Goal: Task Accomplishment & Management: Complete application form

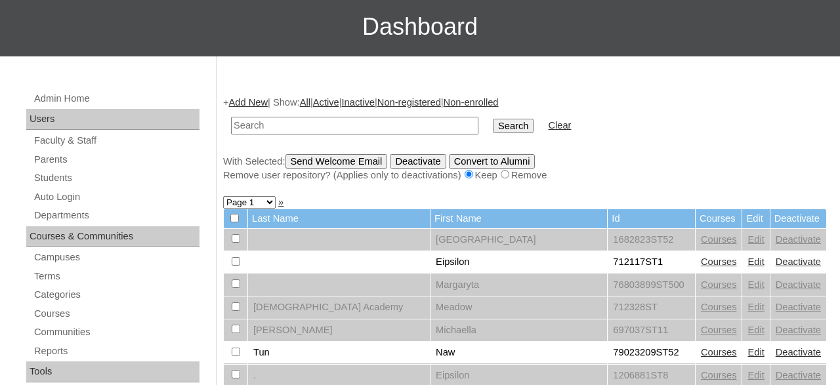
scroll to position [137, 0]
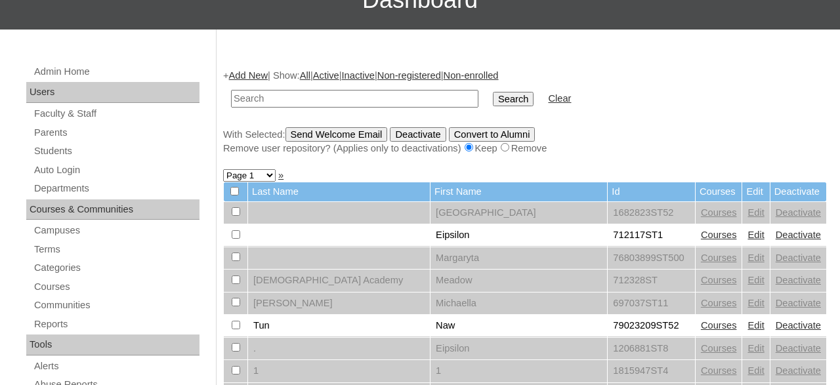
click at [375, 89] on td at bounding box center [355, 98] width 261 height 31
click at [386, 95] on input "text" at bounding box center [355, 99] width 248 height 18
type input "500012290"
click at [493, 92] on input "Search" at bounding box center [513, 99] width 41 height 14
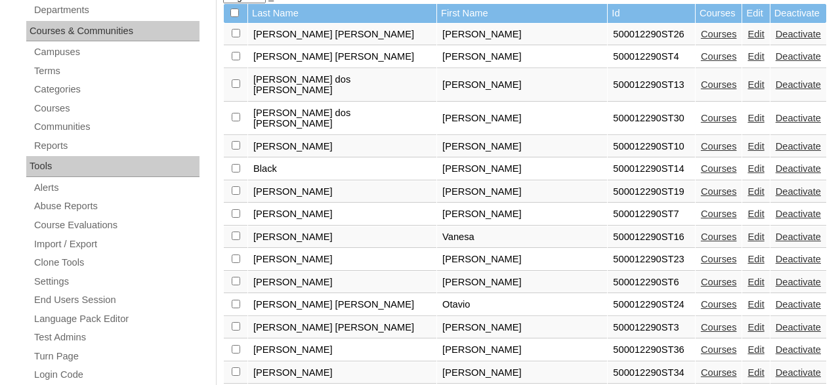
scroll to position [546, 0]
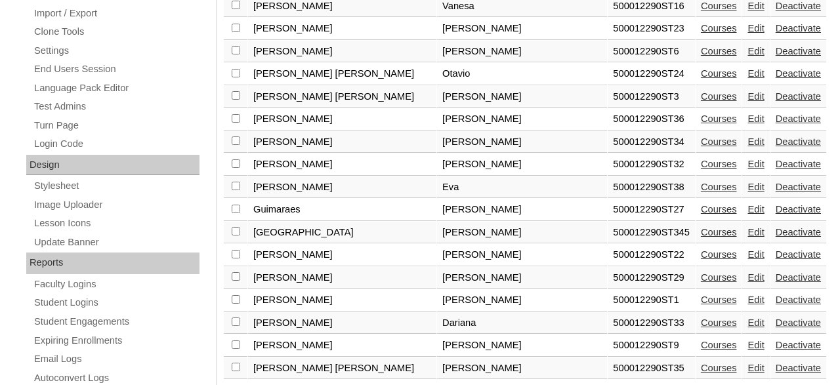
click at [701, 182] on link "Courses" at bounding box center [719, 187] width 36 height 11
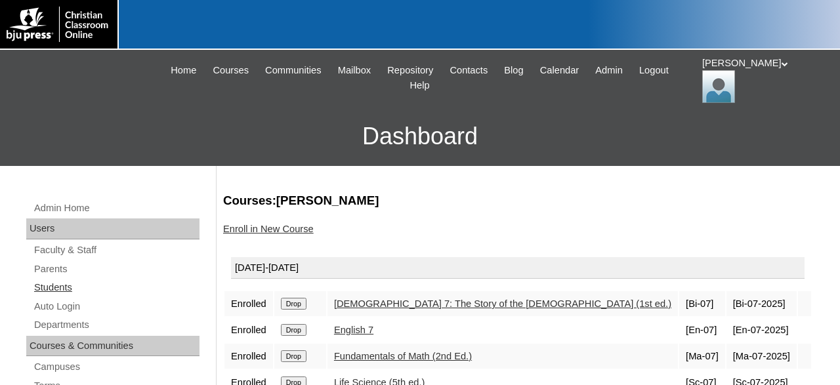
click at [66, 290] on link "Students" at bounding box center [116, 288] width 167 height 16
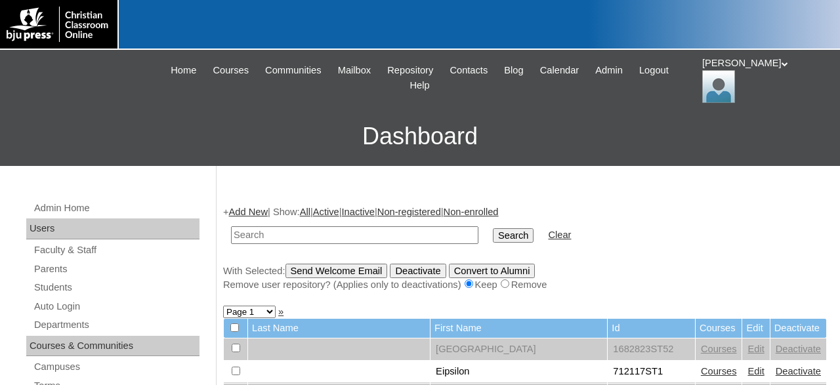
click at [350, 239] on input "text" at bounding box center [355, 236] width 248 height 18
type input "500012290"
click at [493, 228] on input "Search" at bounding box center [513, 235] width 41 height 14
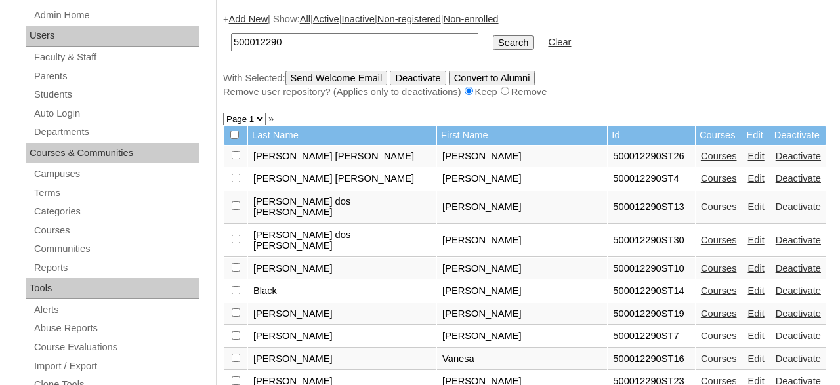
scroll to position [205, 0]
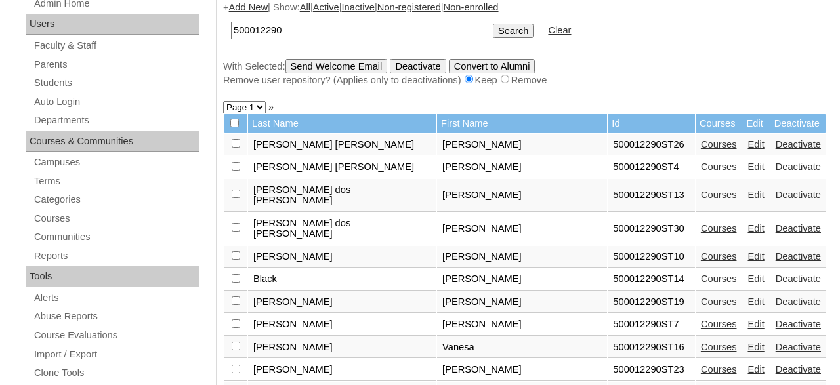
click at [701, 149] on link "Courses" at bounding box center [719, 144] width 36 height 11
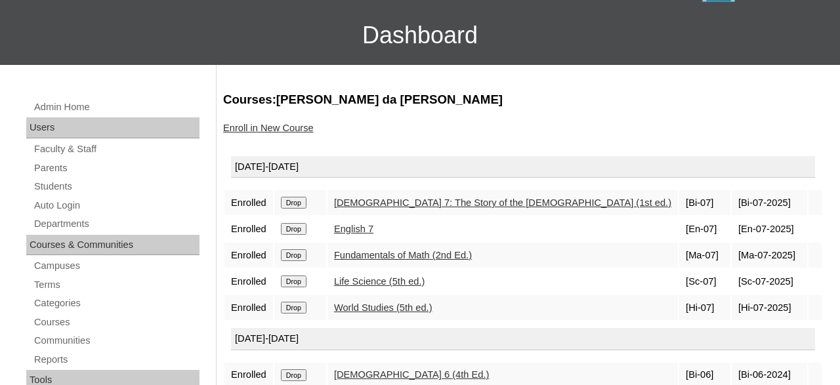
scroll to position [137, 0]
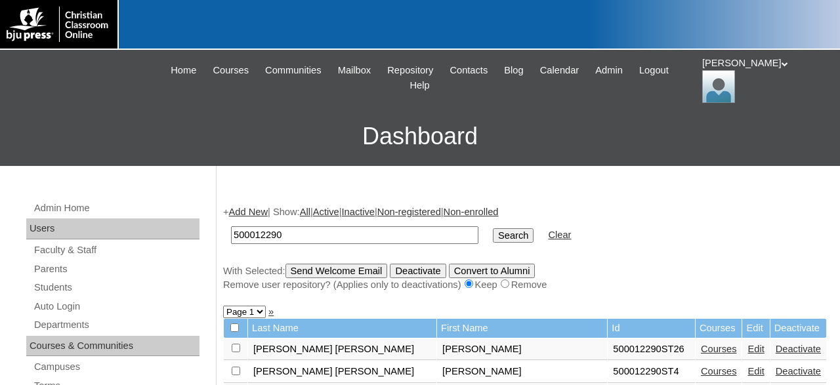
scroll to position [205, 0]
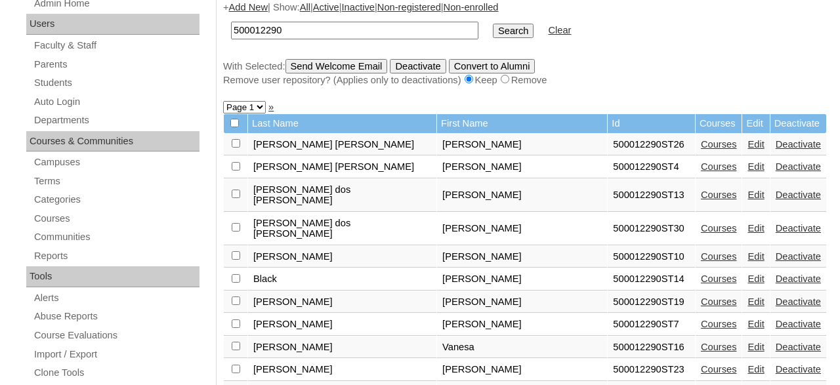
click at [748, 148] on link "Edit" at bounding box center [756, 144] width 16 height 11
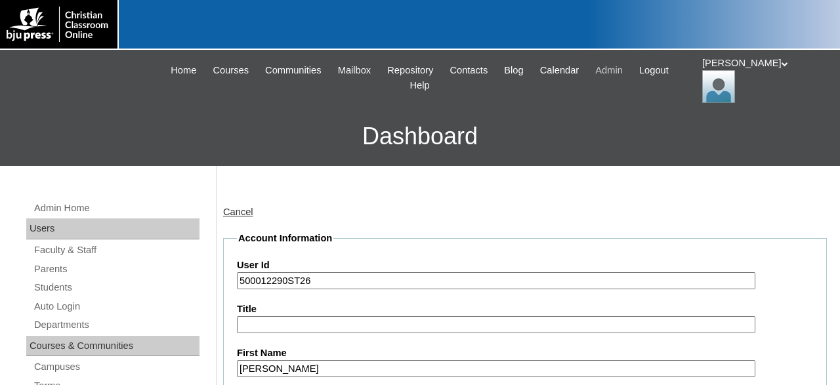
click at [623, 68] on span "Admin" at bounding box center [609, 70] width 28 height 15
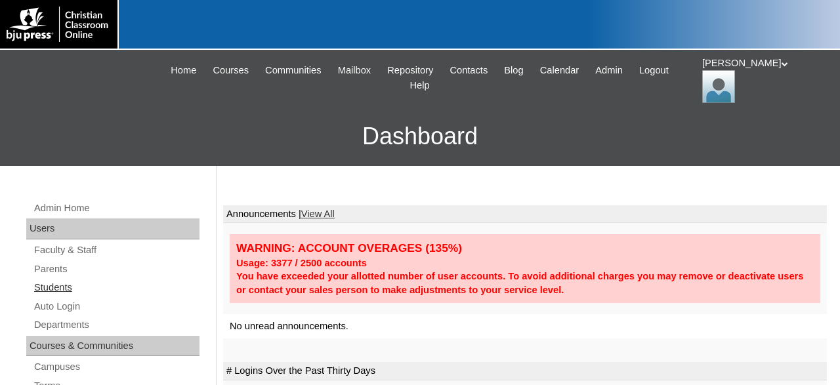
click at [68, 286] on link "Students" at bounding box center [116, 288] width 167 height 16
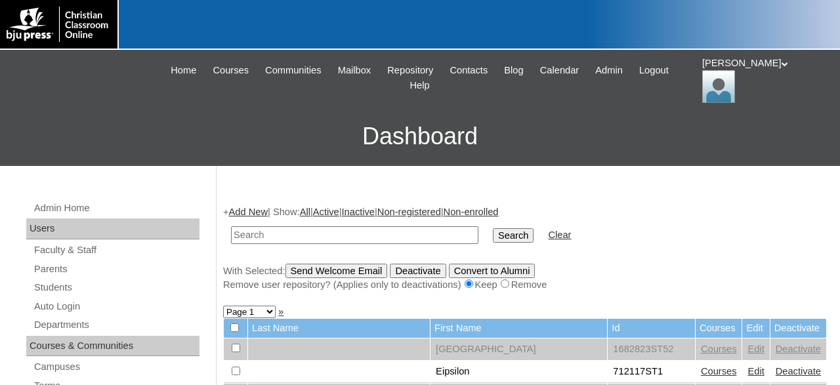
click at [414, 237] on input "text" at bounding box center [355, 236] width 248 height 18
type input "500012290"
click at [493, 228] on input "Search" at bounding box center [513, 235] width 41 height 14
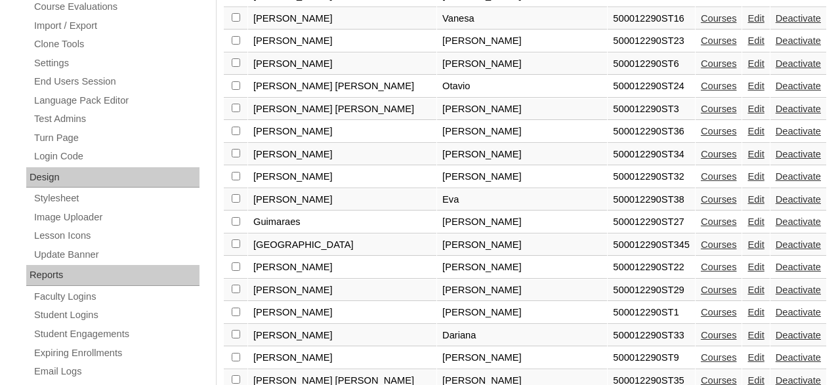
scroll to position [546, 0]
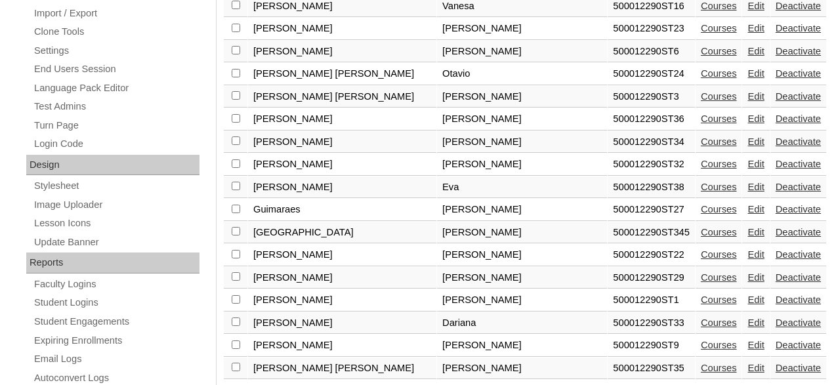
click at [748, 182] on link "Edit" at bounding box center [756, 187] width 16 height 11
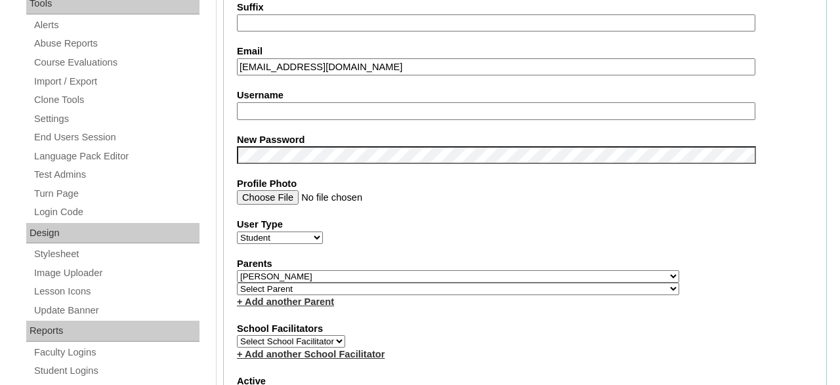
select select "36058"
click at [243, 307] on link "+ Add another Parent" at bounding box center [285, 302] width 97 height 11
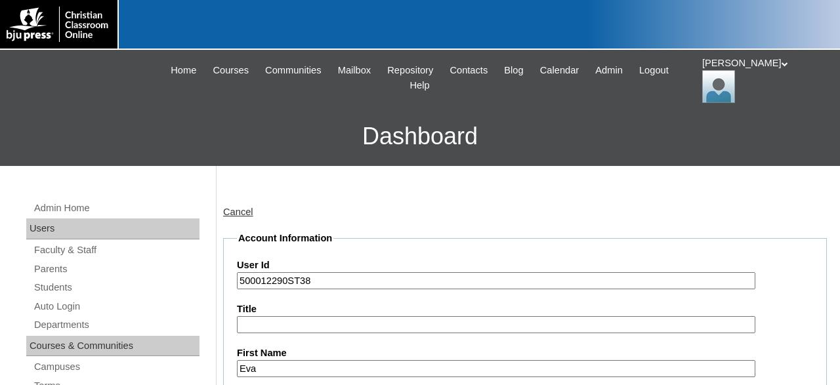
drag, startPoint x: 312, startPoint y: 280, endPoint x: 207, endPoint y: 274, distance: 105.2
click at [237, 274] on input "500012290ST38" at bounding box center [496, 281] width 519 height 18
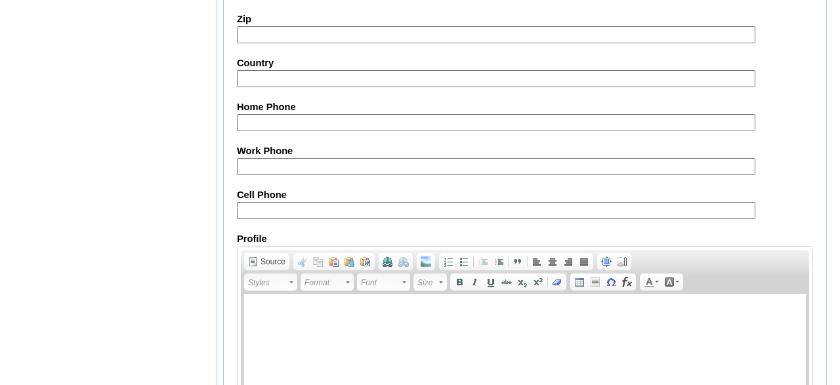
scroll to position [1649, 0]
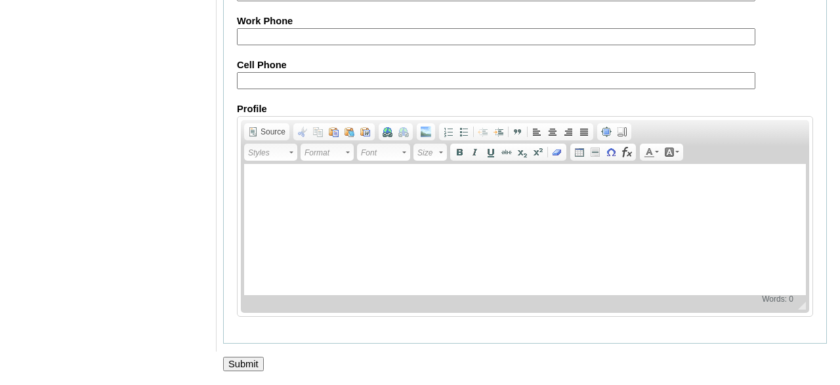
click at [242, 360] on input "Submit" at bounding box center [243, 364] width 41 height 14
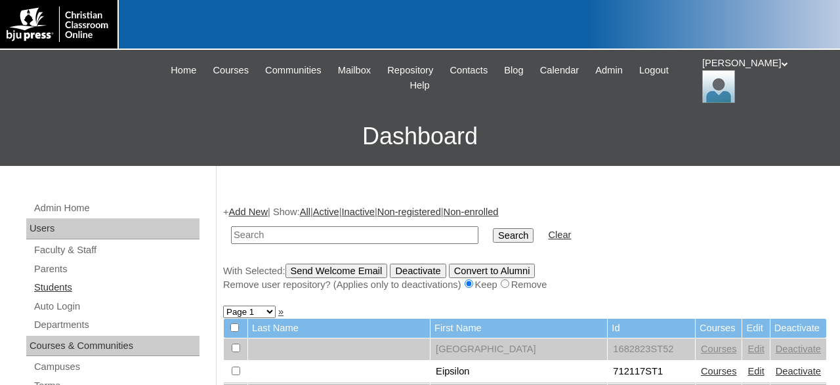
click at [63, 284] on link "Students" at bounding box center [116, 288] width 167 height 16
click at [364, 235] on input "text" at bounding box center [355, 236] width 248 height 18
type input "500012290ST38"
click at [493, 228] on input "Search" at bounding box center [513, 235] width 41 height 14
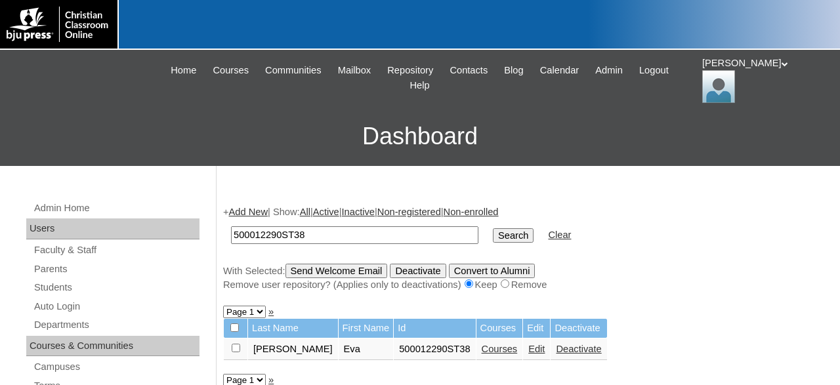
click at [529, 352] on link "Edit" at bounding box center [537, 349] width 16 height 11
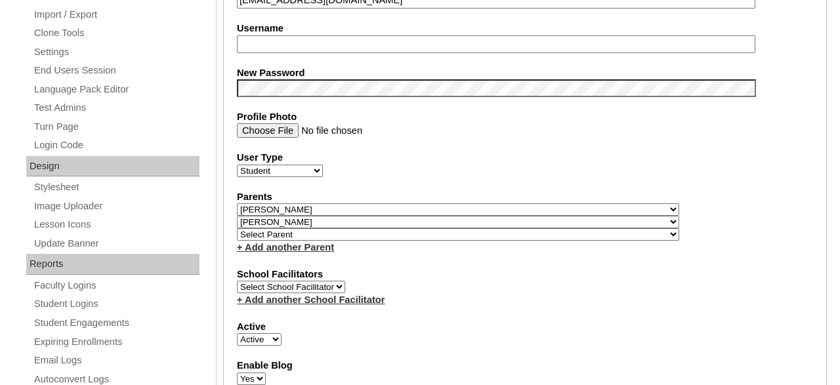
scroll to position [546, 0]
select select "36057"
click option "Fedoryszyn, Victor" at bounding box center [0, 0] width 0 height 0
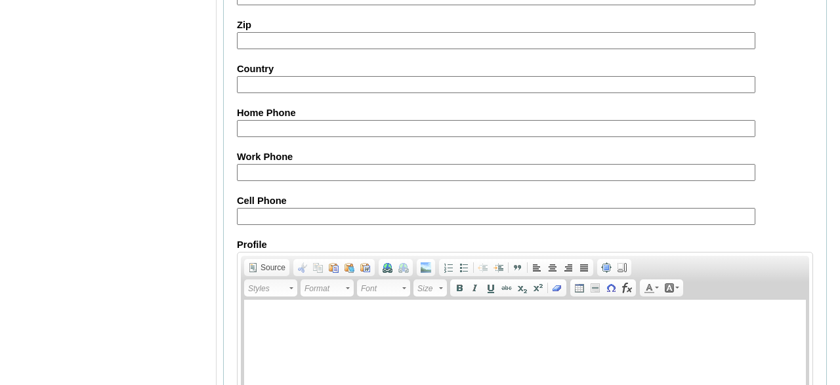
scroll to position [1664, 0]
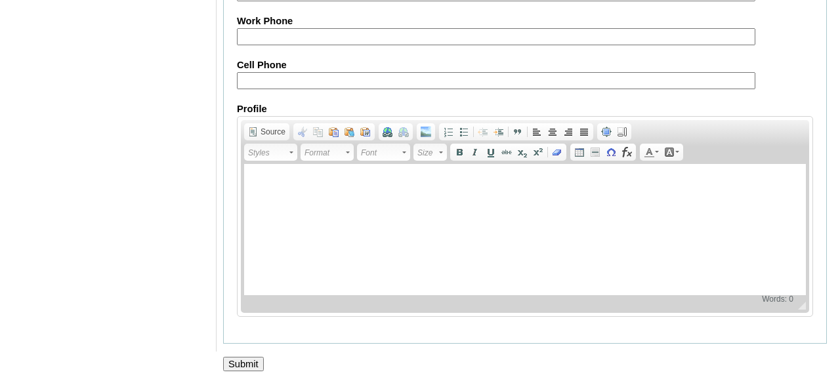
click at [244, 361] on input "Submit" at bounding box center [243, 364] width 41 height 14
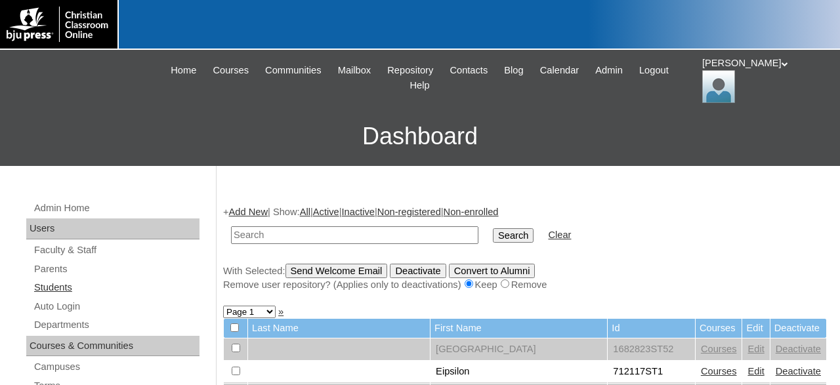
click at [60, 288] on link "Students" at bounding box center [116, 288] width 167 height 16
click at [292, 236] on input "text" at bounding box center [355, 236] width 248 height 18
type input "500012290ST38"
click at [493, 228] on input "Search" at bounding box center [513, 235] width 41 height 14
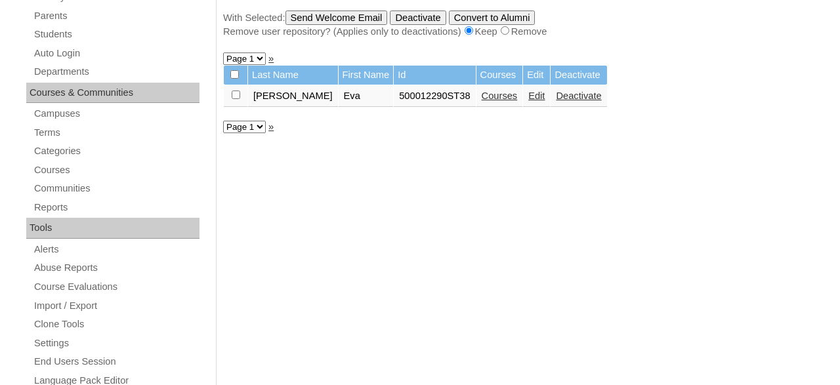
scroll to position [252, 0]
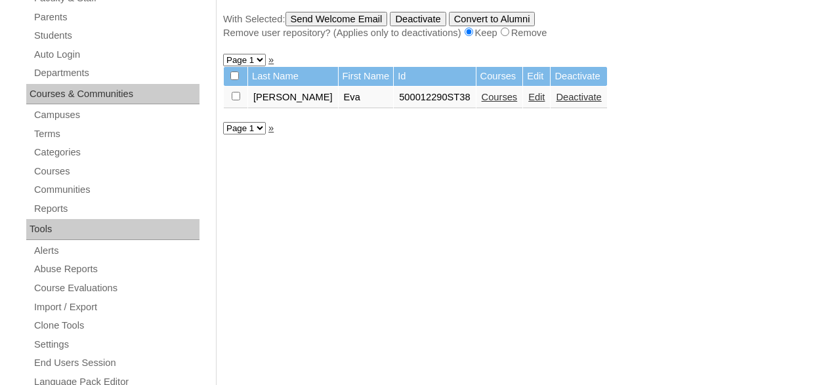
click at [529, 97] on link "Edit" at bounding box center [537, 97] width 16 height 11
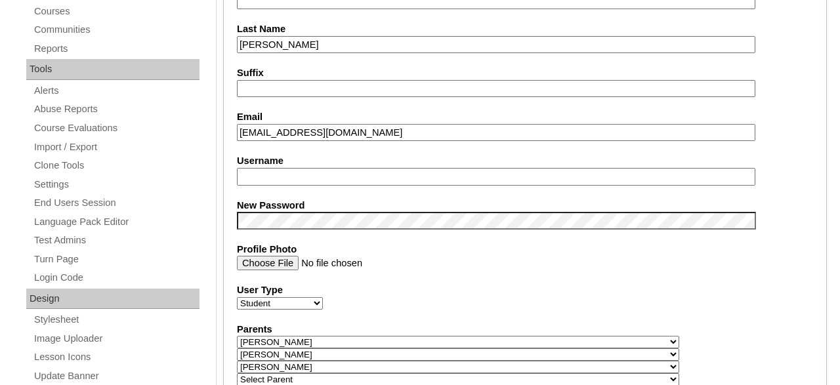
scroll to position [478, 0]
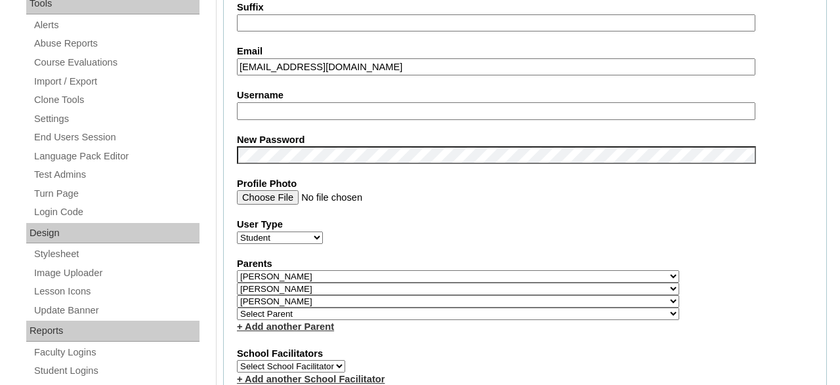
select select "35567"
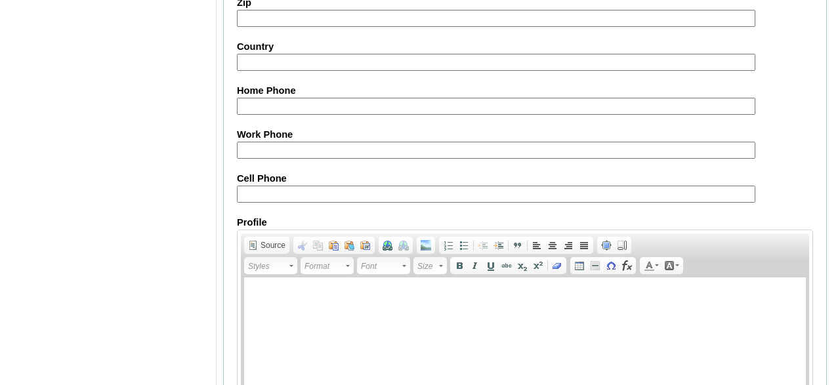
scroll to position [1678, 0]
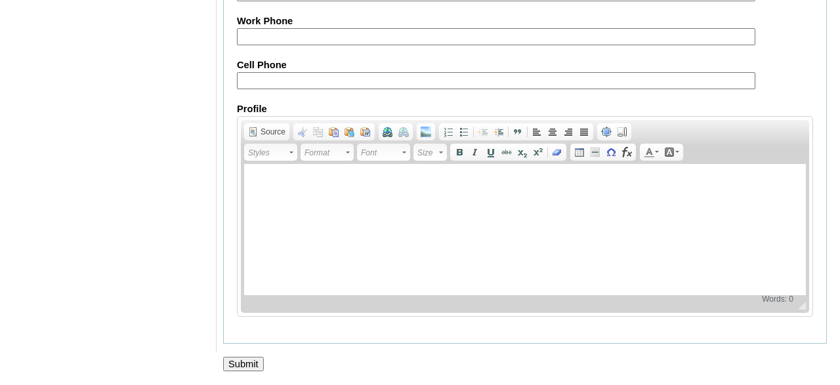
click at [242, 359] on input "Submit" at bounding box center [243, 364] width 41 height 14
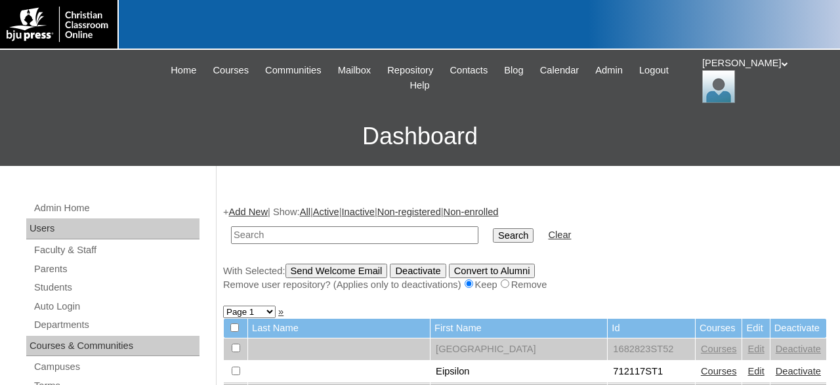
click at [360, 234] on input "text" at bounding box center [355, 236] width 248 height 18
type input "500012290ST38"
click at [493, 228] on input "Search" at bounding box center [513, 235] width 41 height 14
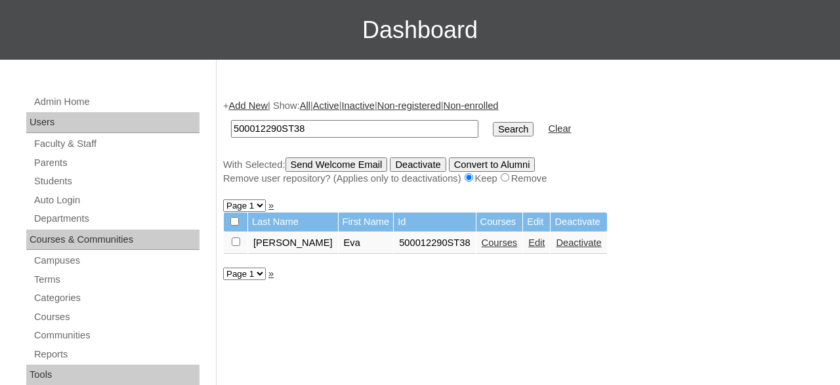
scroll to position [108, 0]
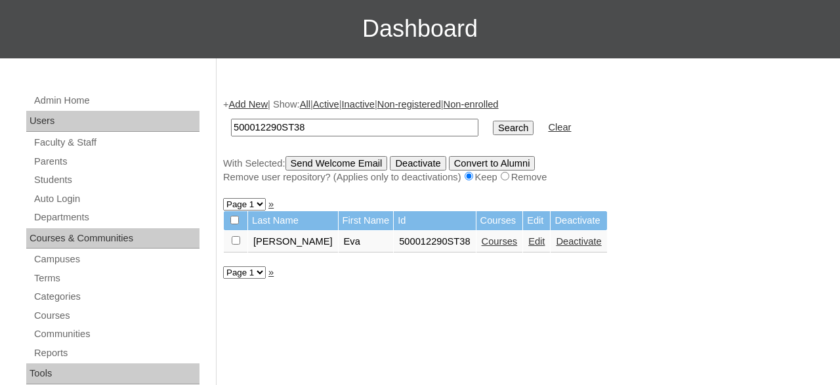
click at [529, 245] on link "Edit" at bounding box center [537, 241] width 16 height 11
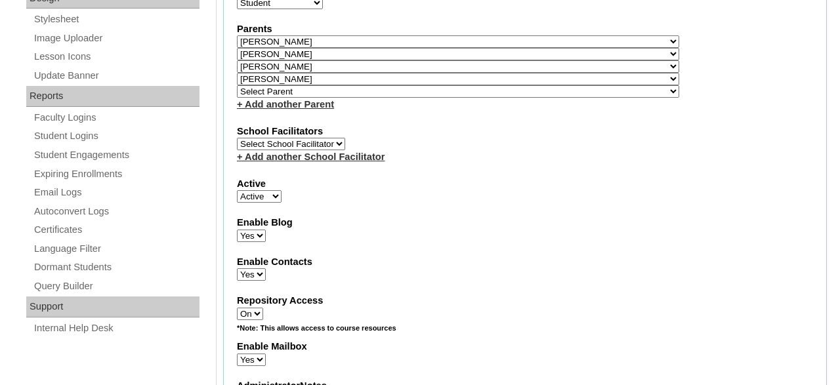
scroll to position [708, 0]
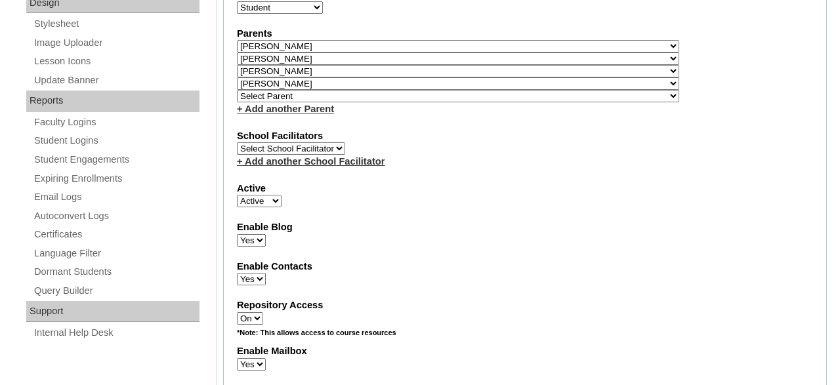
select select "35568"
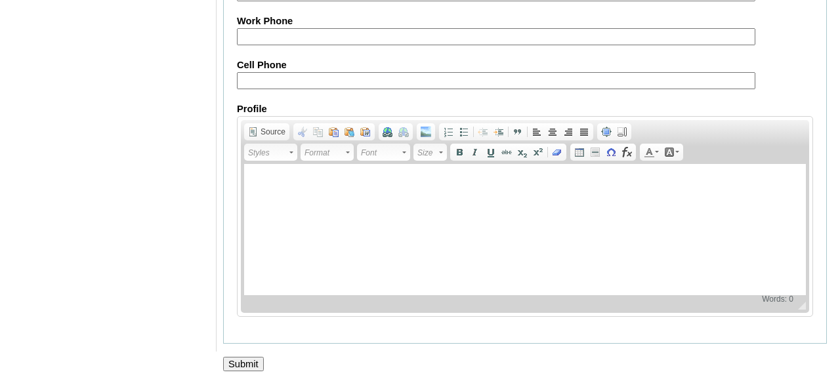
scroll to position [1693, 0]
click at [246, 358] on input "Submit" at bounding box center [243, 364] width 41 height 14
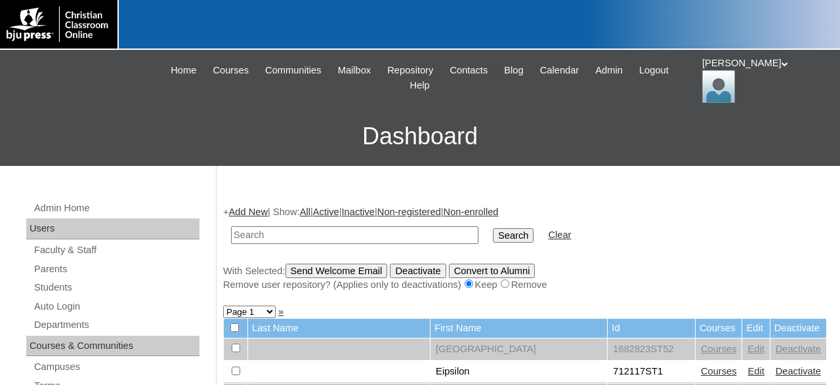
click at [388, 234] on input "text" at bounding box center [355, 236] width 248 height 18
type input "500012290ST38"
click at [493, 228] on input "Search" at bounding box center [513, 235] width 41 height 14
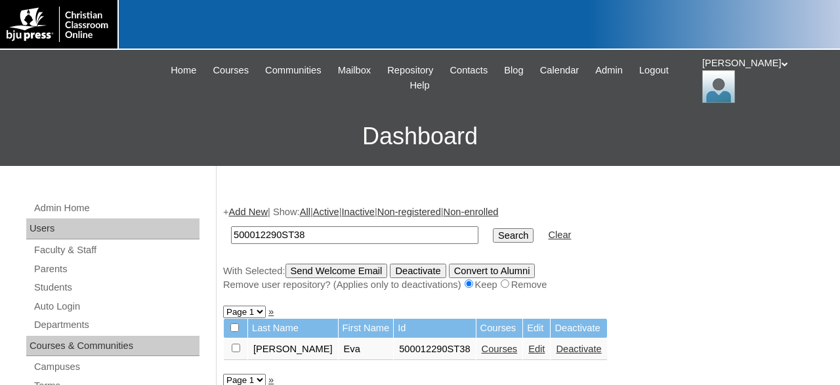
click at [529, 353] on link "Edit" at bounding box center [537, 349] width 16 height 11
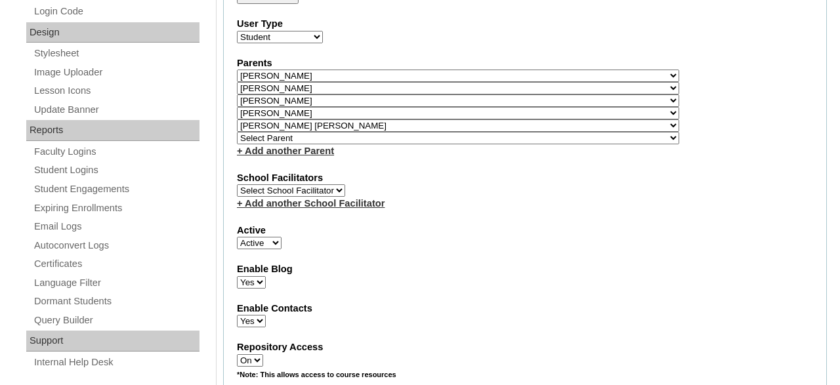
scroll to position [699, 0]
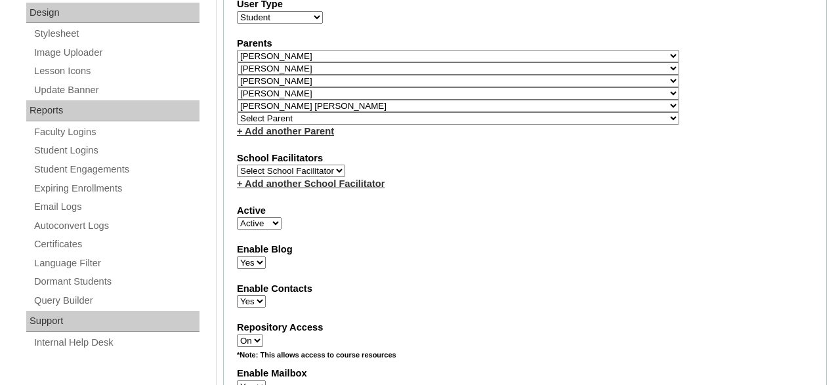
select select "35538"
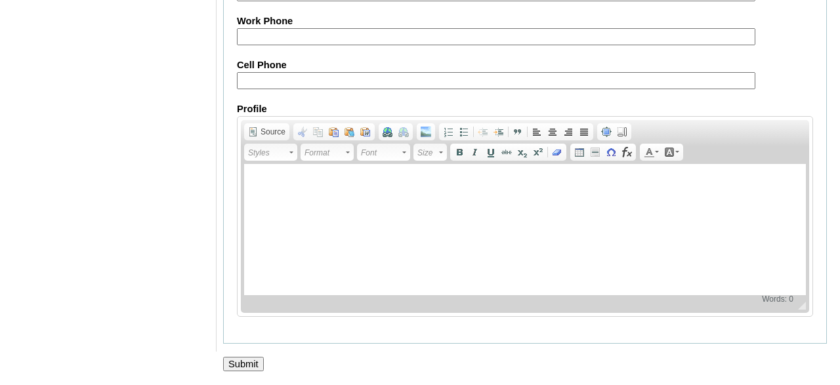
scroll to position [1707, 0]
click at [242, 359] on input "Submit" at bounding box center [243, 364] width 41 height 14
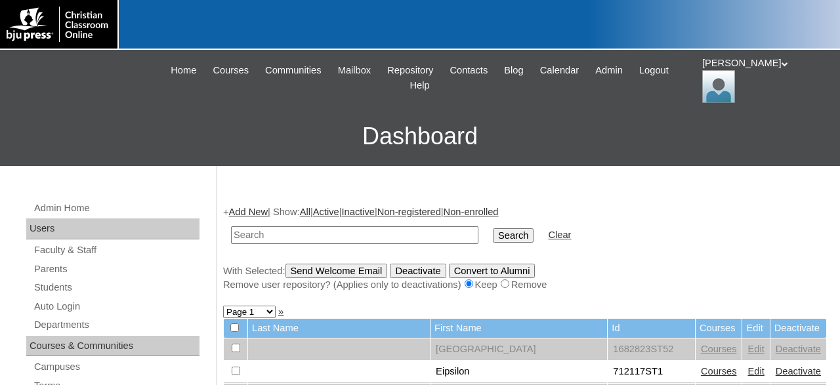
click at [394, 237] on input "text" at bounding box center [355, 236] width 248 height 18
type input "500012290ST38"
click at [493, 228] on input "Search" at bounding box center [513, 235] width 41 height 14
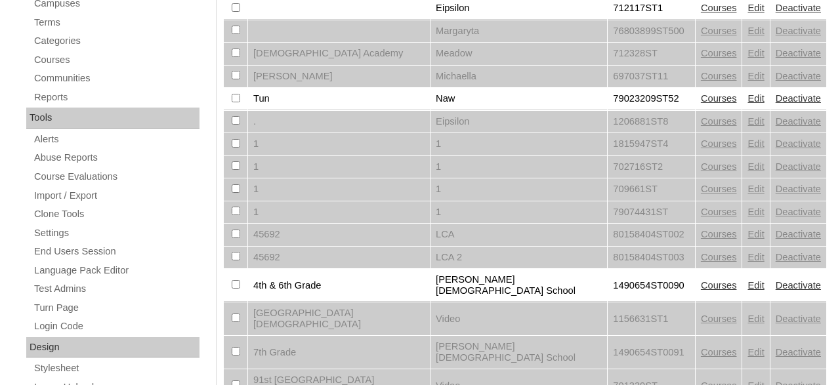
scroll to position [473, 0]
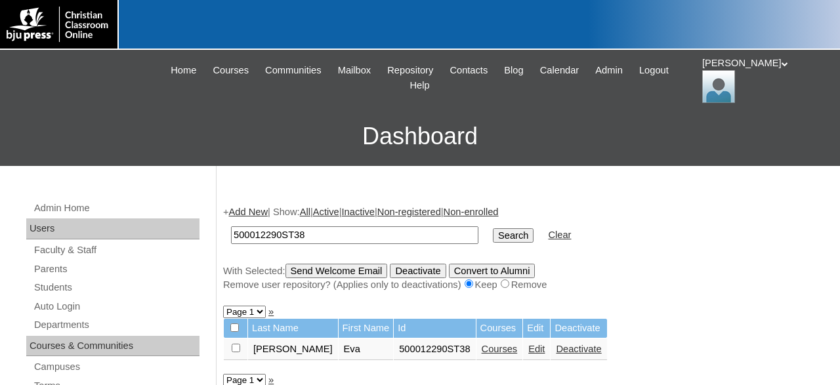
click at [529, 351] on link "Edit" at bounding box center [537, 349] width 16 height 11
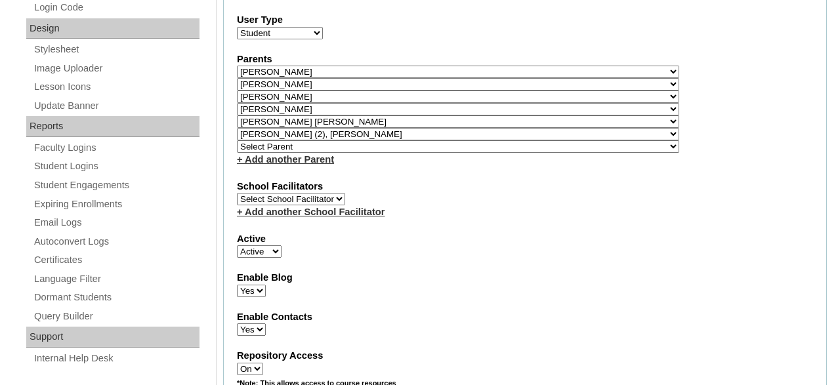
select select "36105"
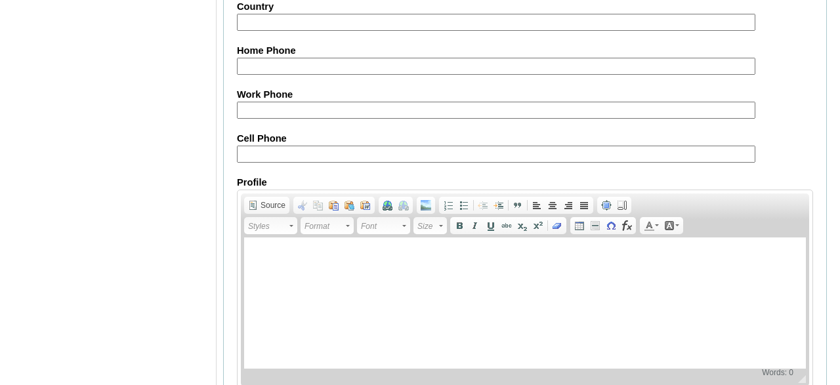
scroll to position [1721, 0]
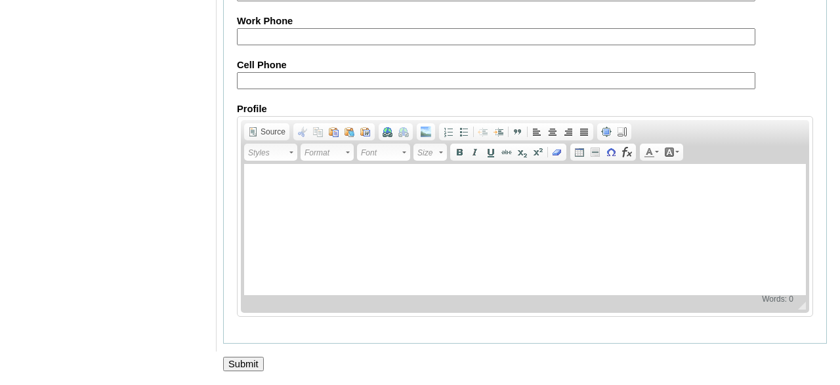
click at [246, 360] on input "Submit" at bounding box center [243, 364] width 41 height 14
